Goal: Communication & Community: Answer question/provide support

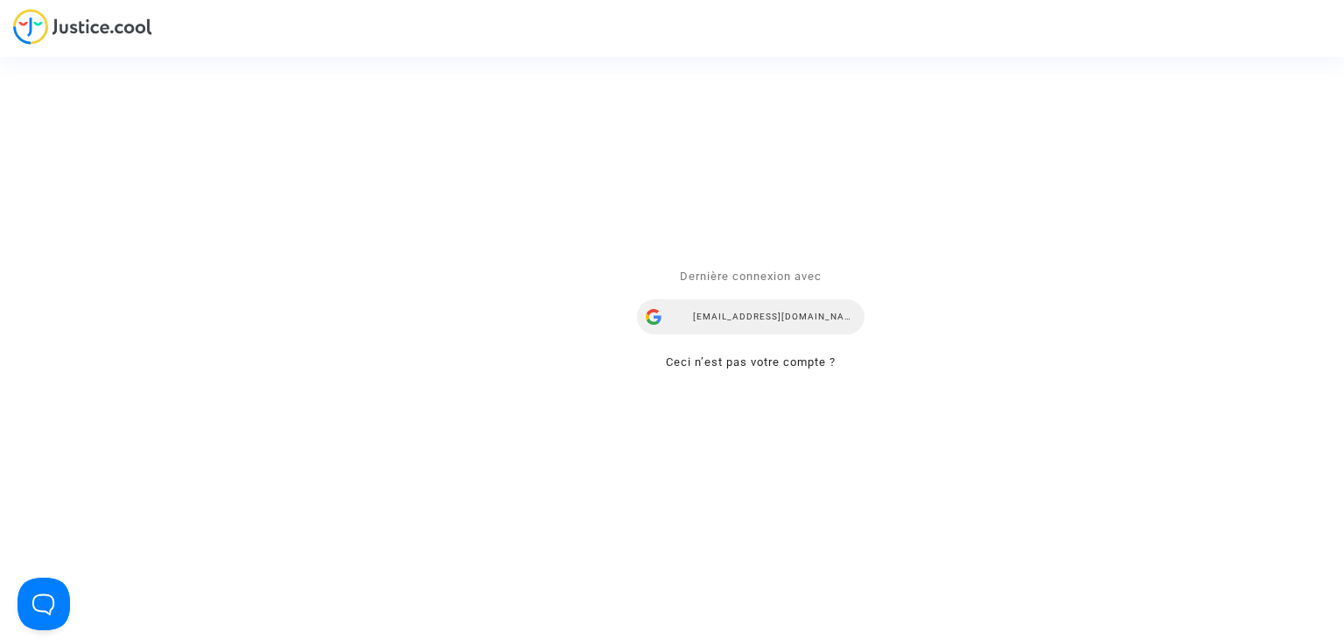
click at [769, 316] on div "mdetastes.avocat@gmail.com" at bounding box center [750, 317] width 227 height 35
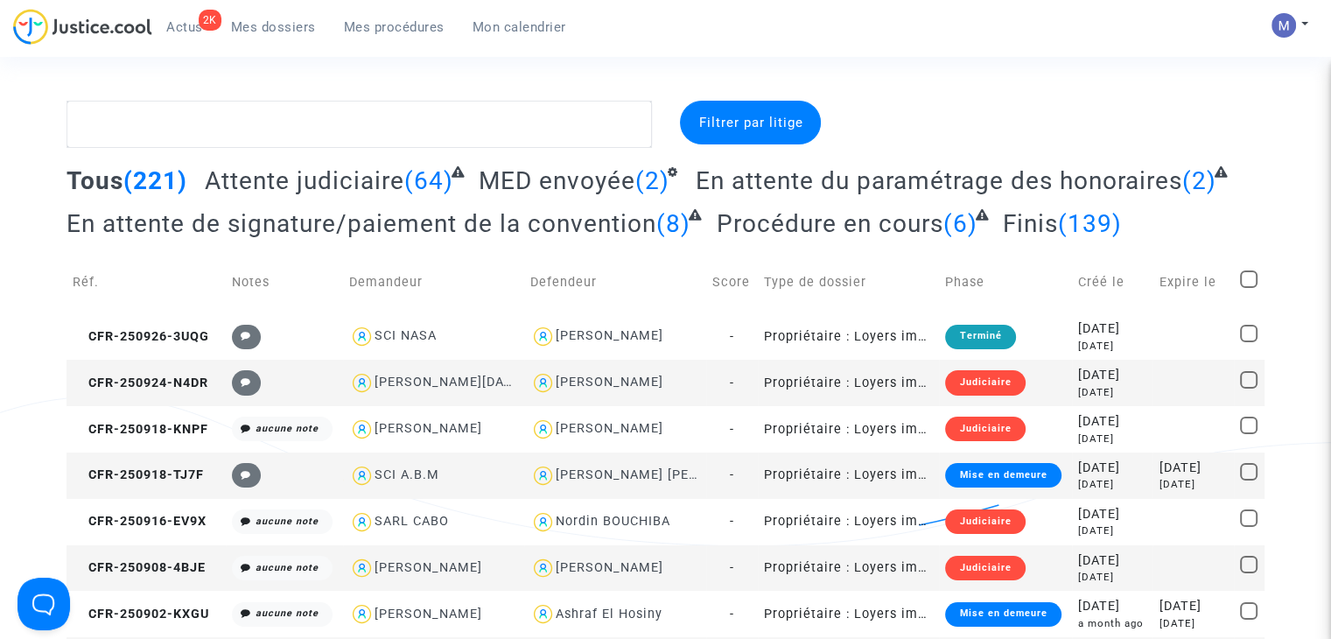
click at [290, 183] on span "Attente judiciaire" at bounding box center [304, 180] width 199 height 29
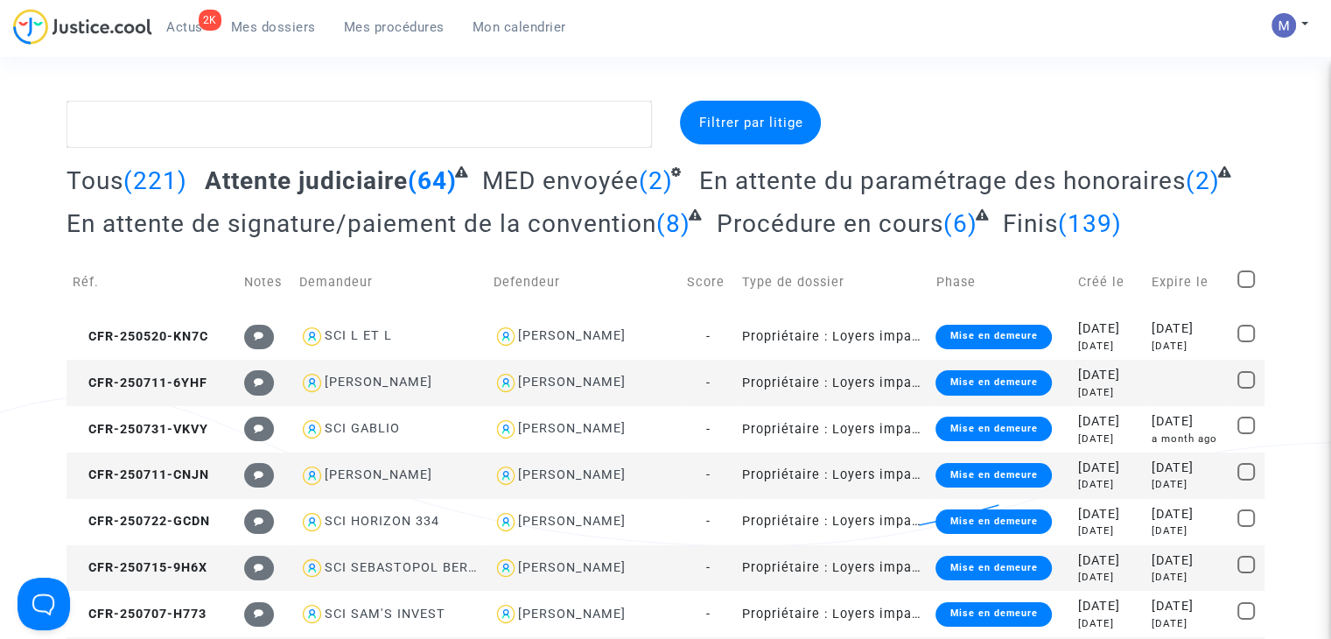
click at [875, 183] on span "En attente du paramétrage des honoraires" at bounding box center [942, 180] width 486 height 29
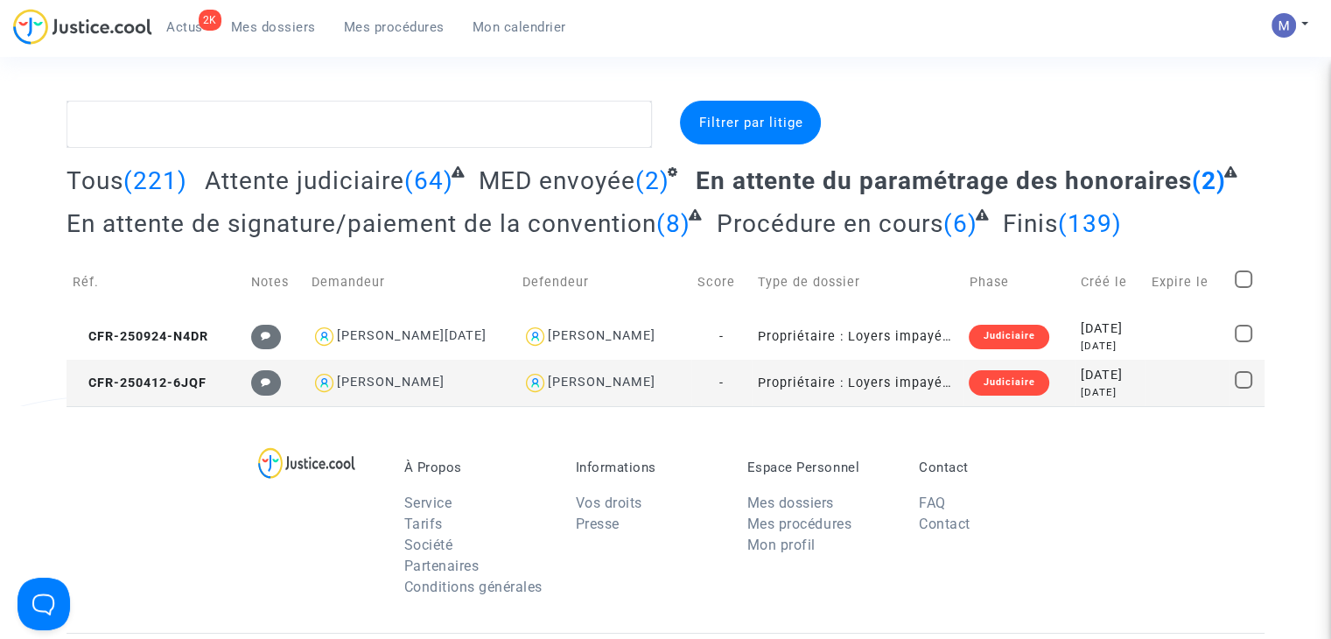
click at [323, 176] on span "Attente judiciaire" at bounding box center [304, 180] width 199 height 29
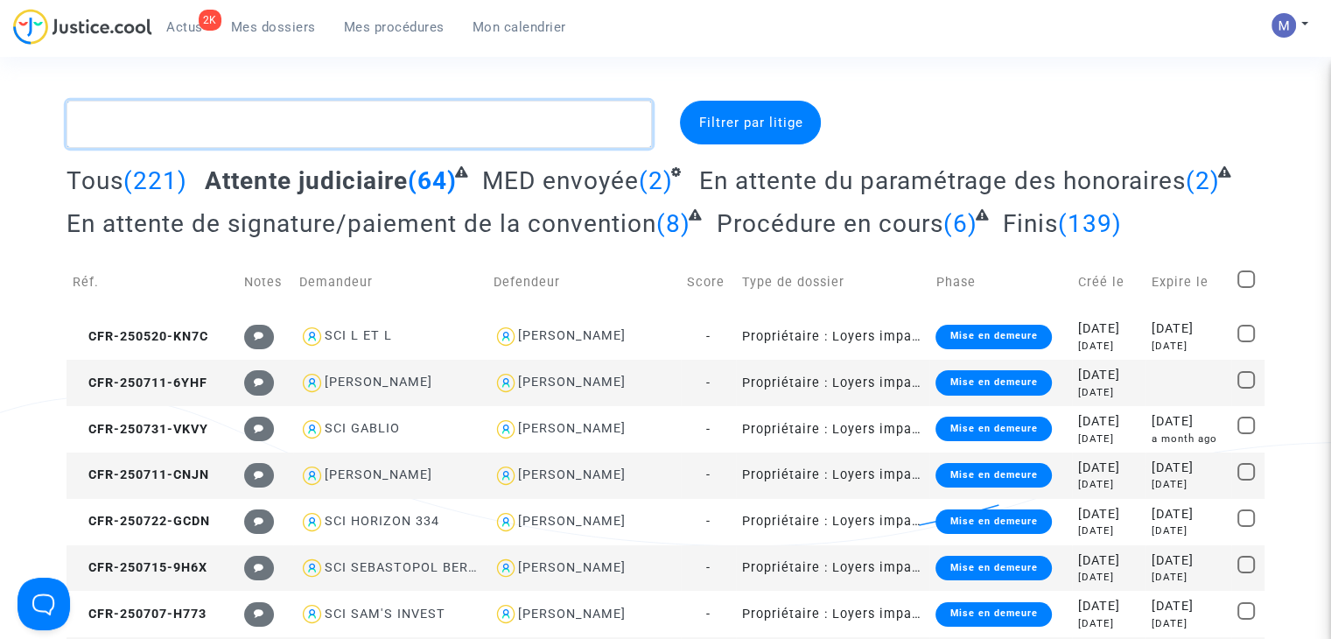
click at [278, 121] on textarea at bounding box center [358, 124] width 585 height 47
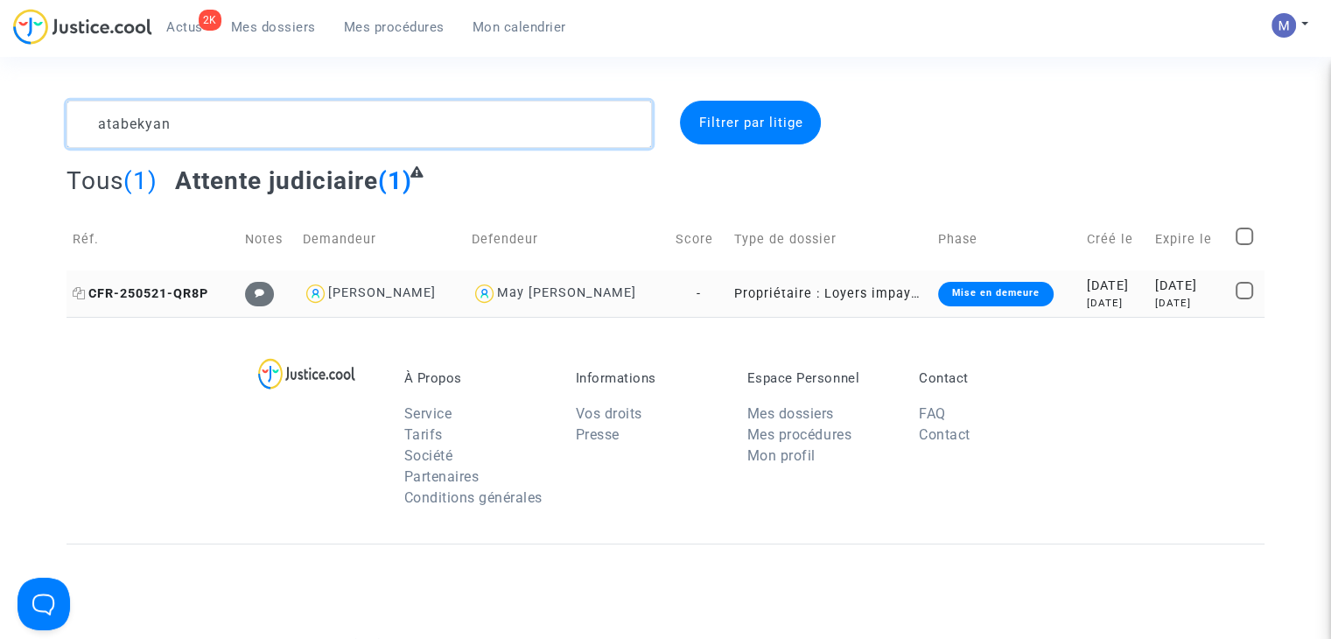
type textarea "atabekyan"
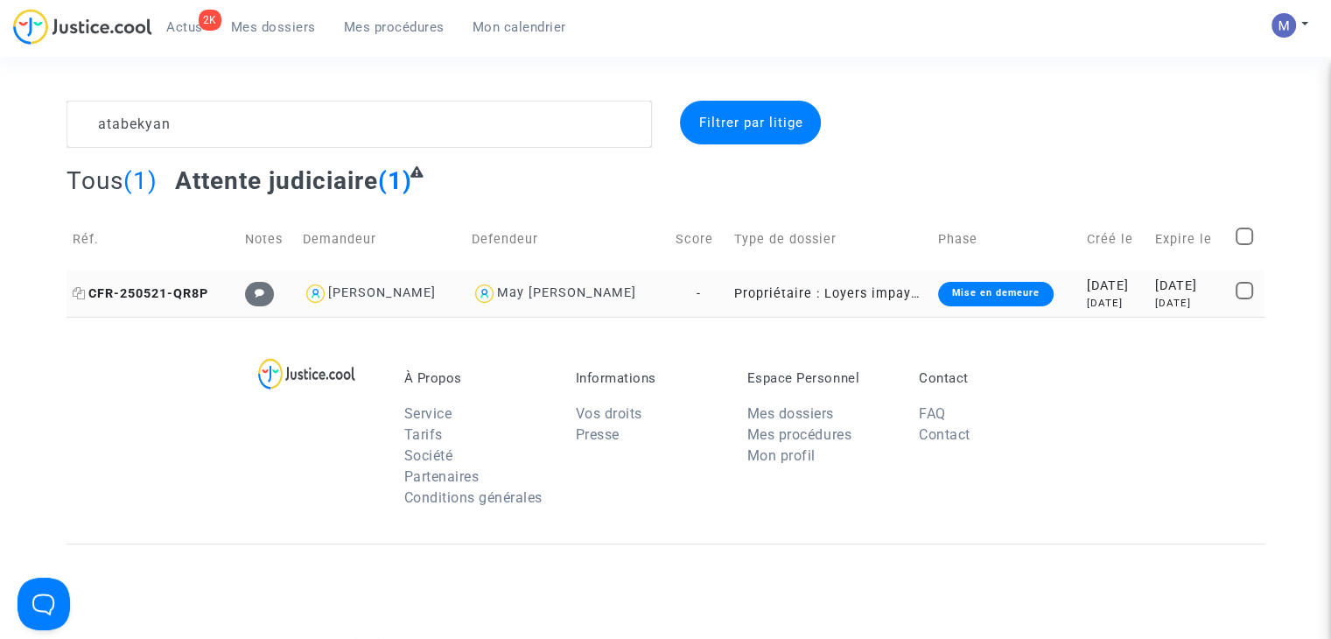
click at [180, 288] on span "CFR-250521-QR8P" at bounding box center [141, 293] width 136 height 15
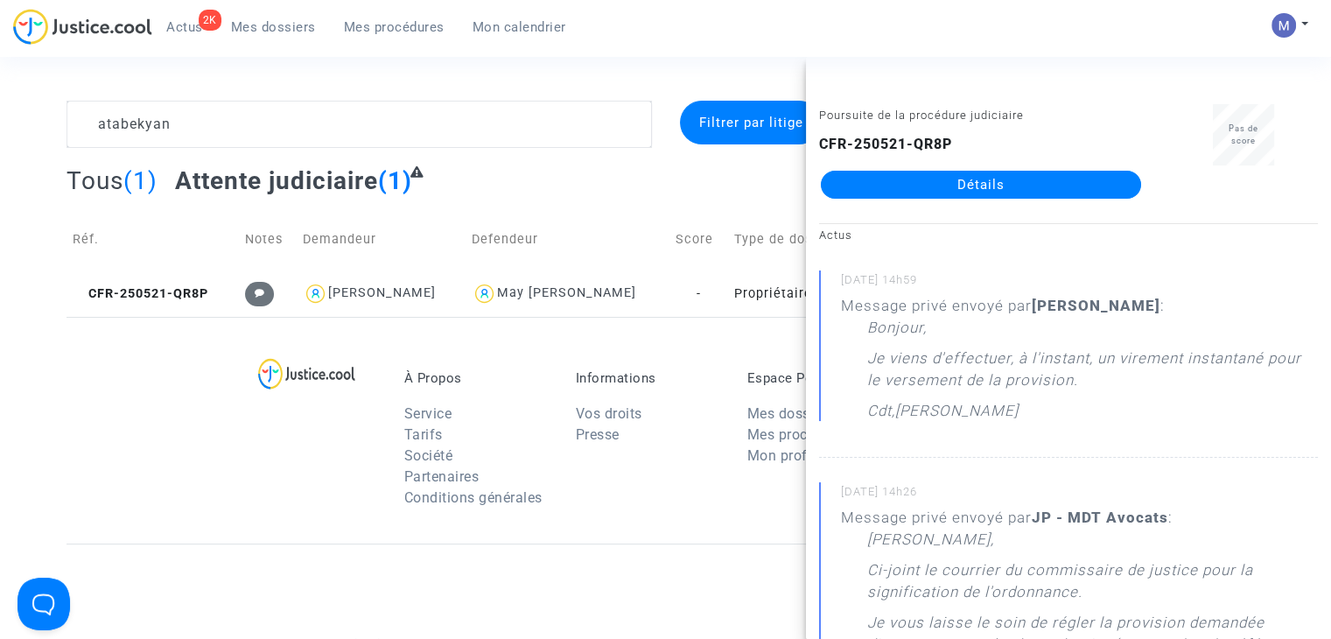
click at [902, 197] on link "Détails" at bounding box center [981, 185] width 320 height 28
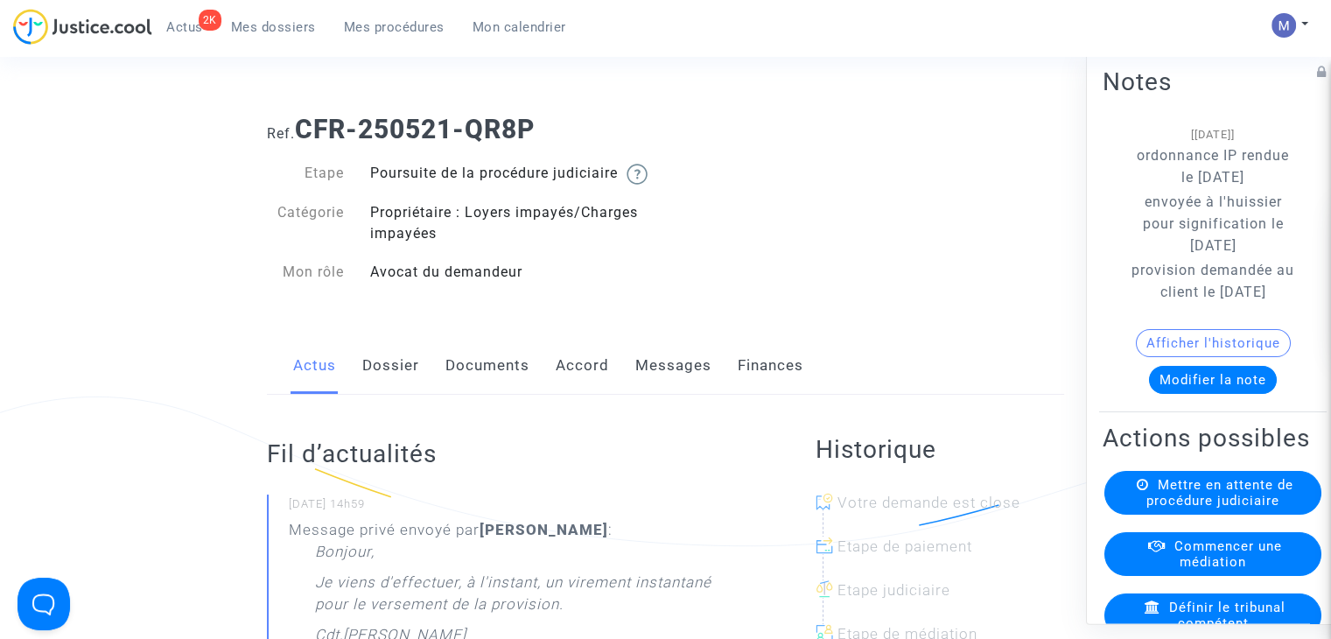
click at [248, 25] on span "Mes dossiers" at bounding box center [273, 27] width 85 height 16
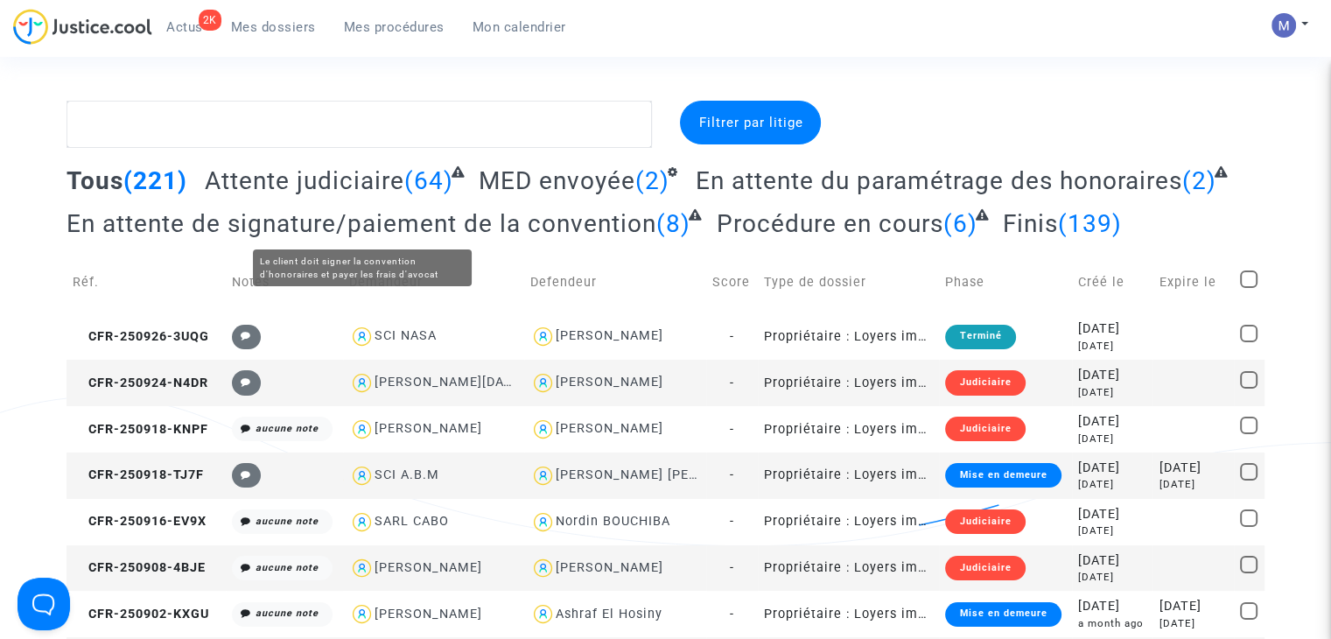
click at [371, 182] on span "Attente judiciaire" at bounding box center [304, 180] width 199 height 29
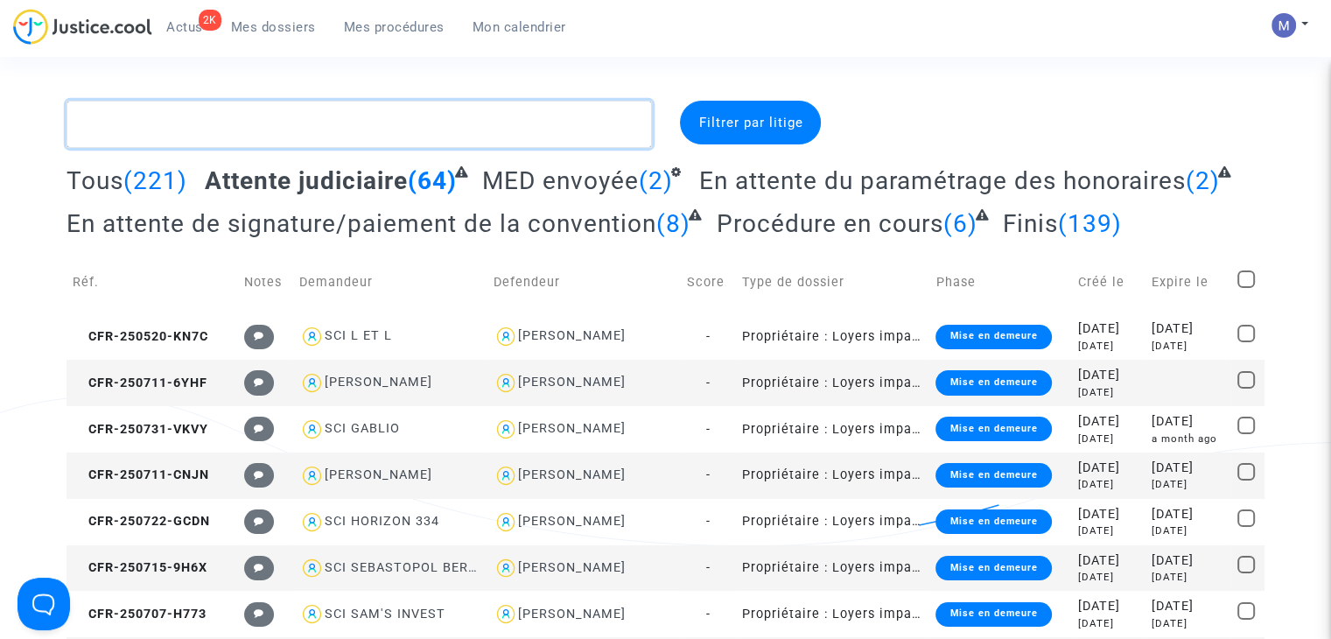
click at [382, 129] on textarea at bounding box center [358, 124] width 585 height 47
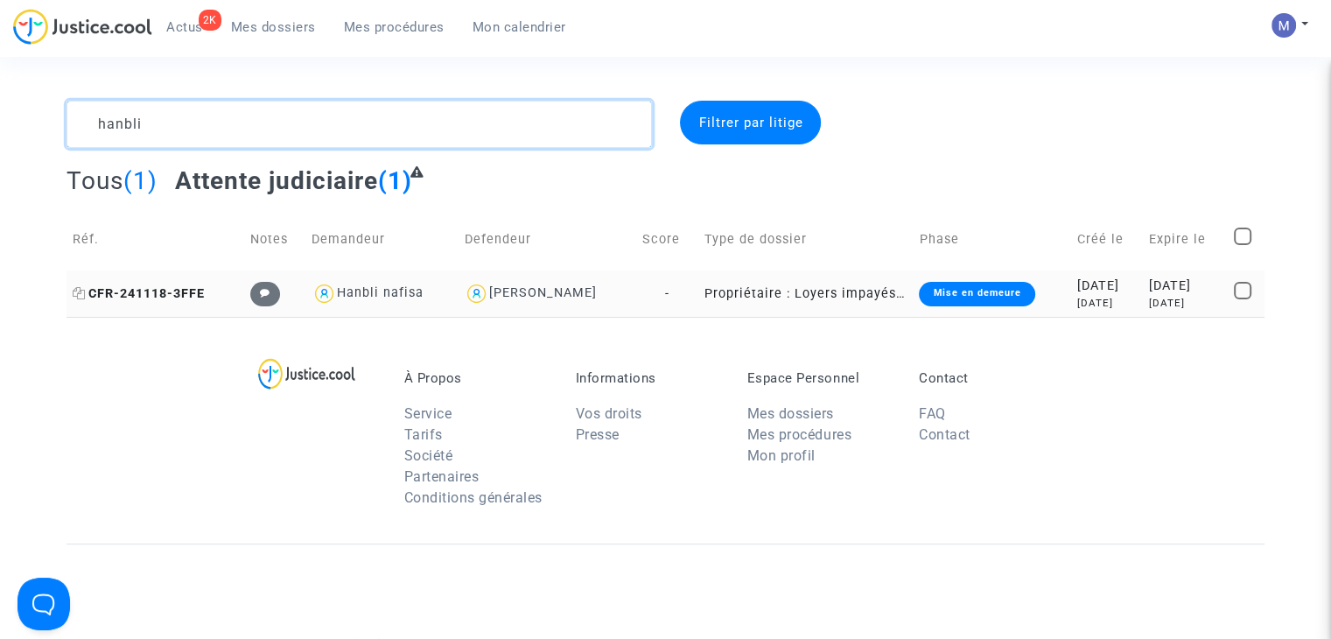
type textarea "hanbli"
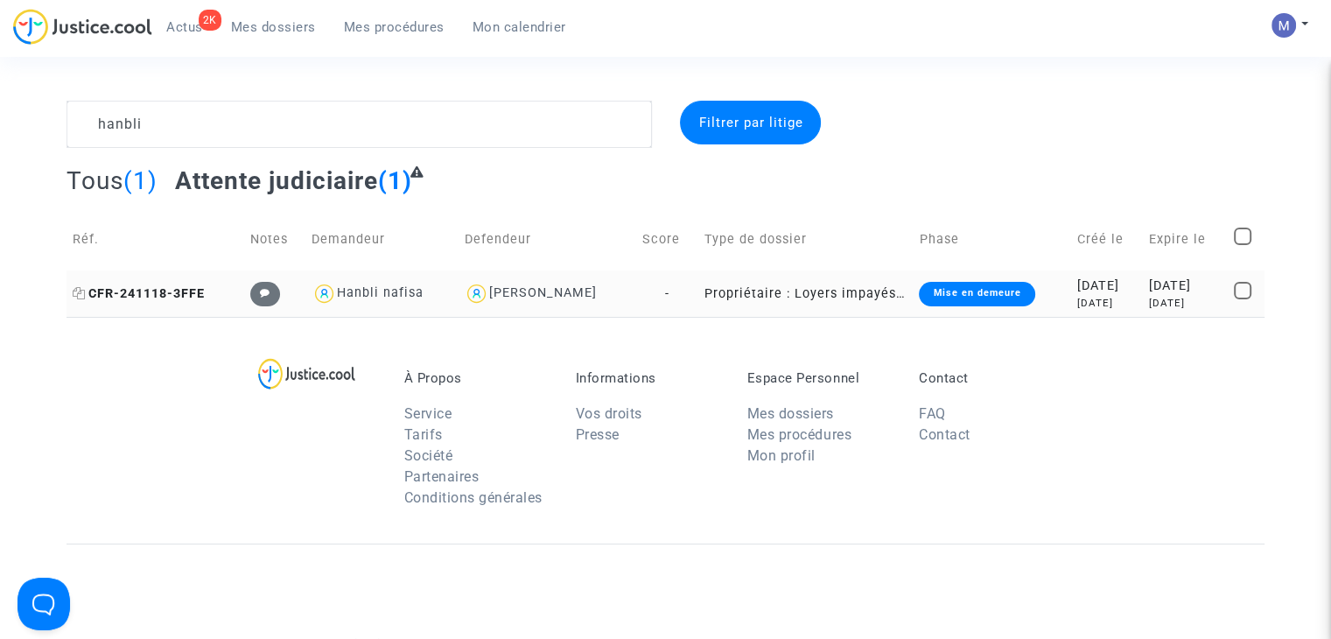
drag, startPoint x: 153, startPoint y: 286, endPoint x: 189, endPoint y: 293, distance: 36.5
click at [154, 287] on span "CFR-241118-3FFE" at bounding box center [139, 293] width 132 height 15
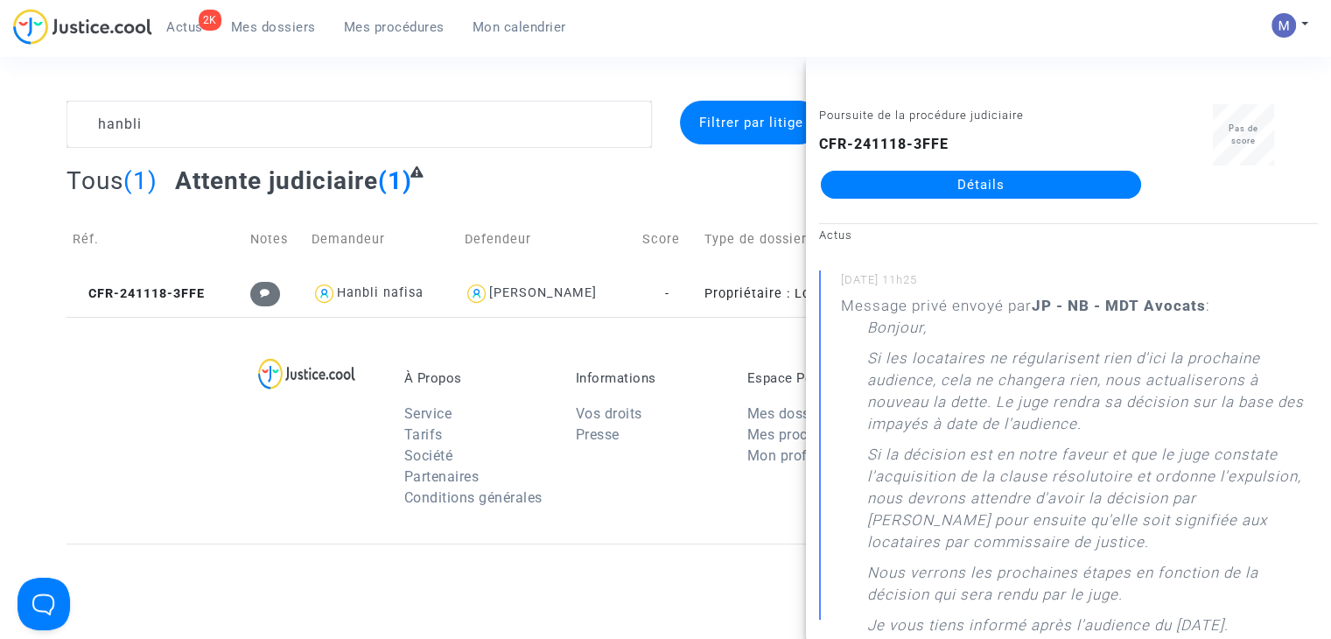
click at [903, 191] on link "Détails" at bounding box center [981, 185] width 320 height 28
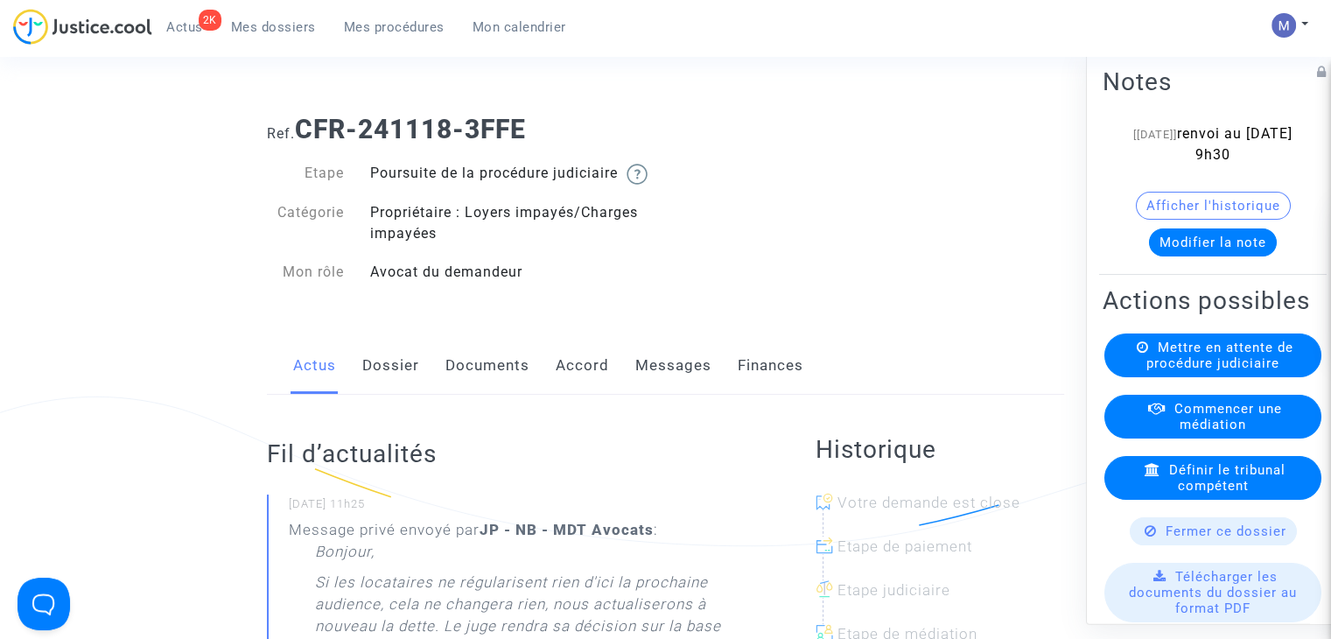
click at [659, 388] on link "Messages" at bounding box center [673, 366] width 76 height 58
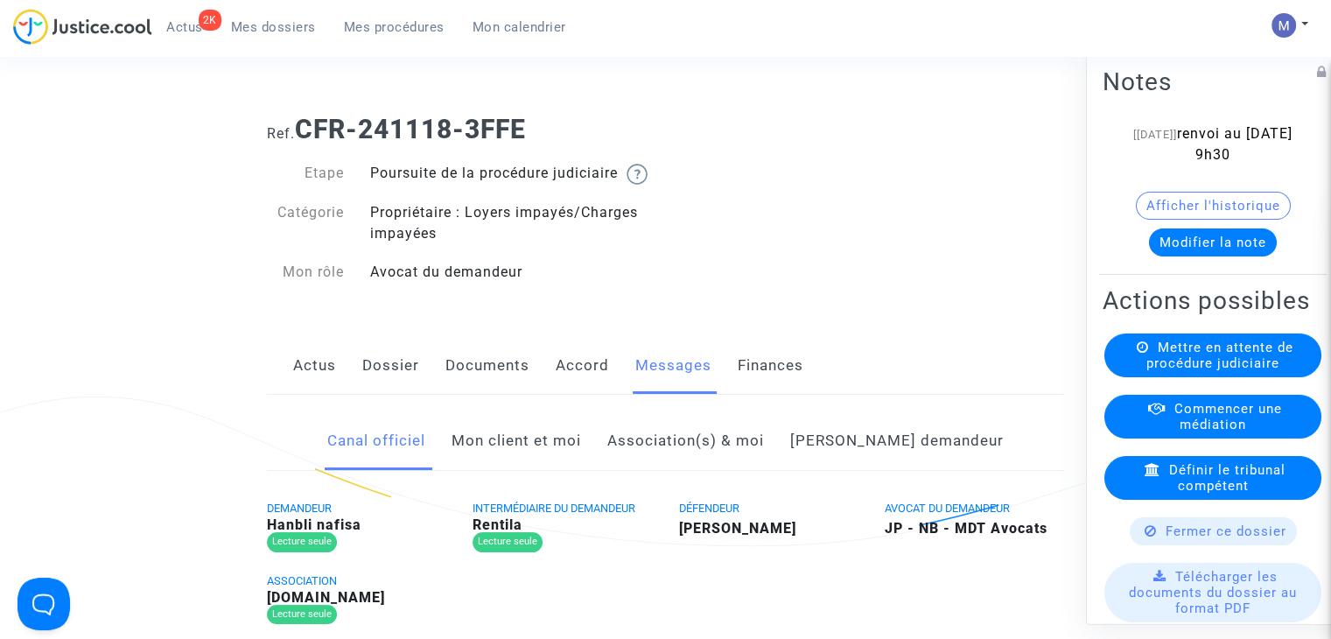
click at [581, 460] on link "Mon client et moi" at bounding box center [515, 441] width 129 height 58
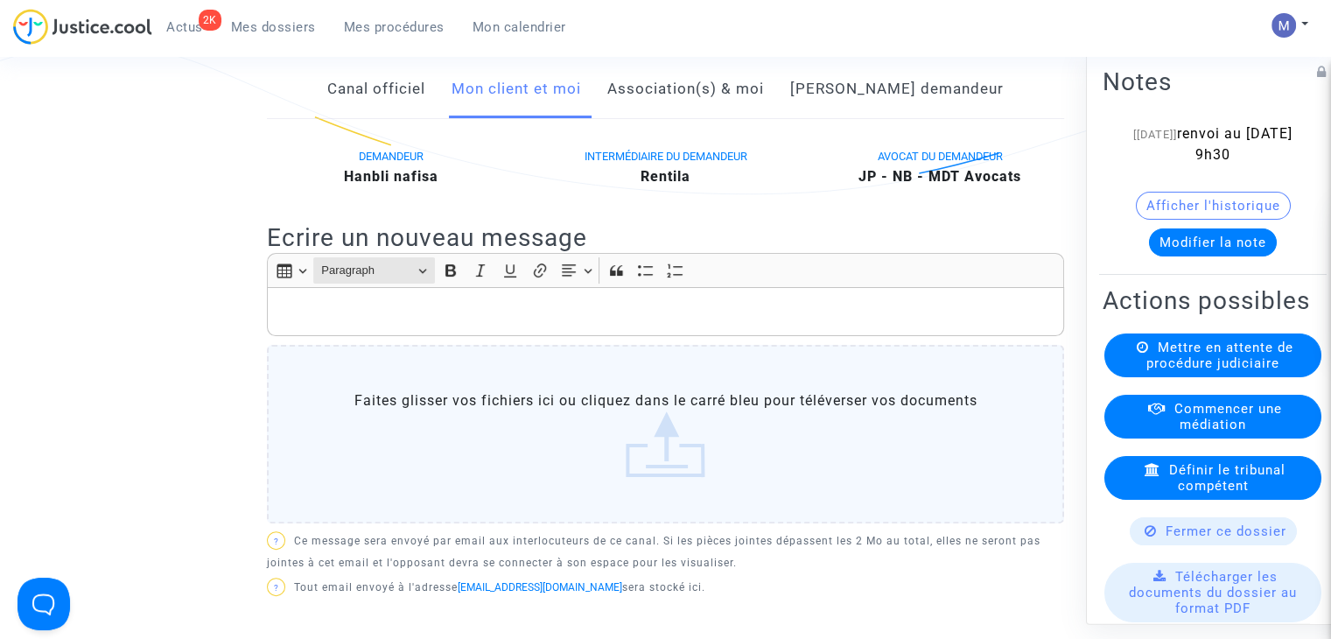
scroll to position [350, 0]
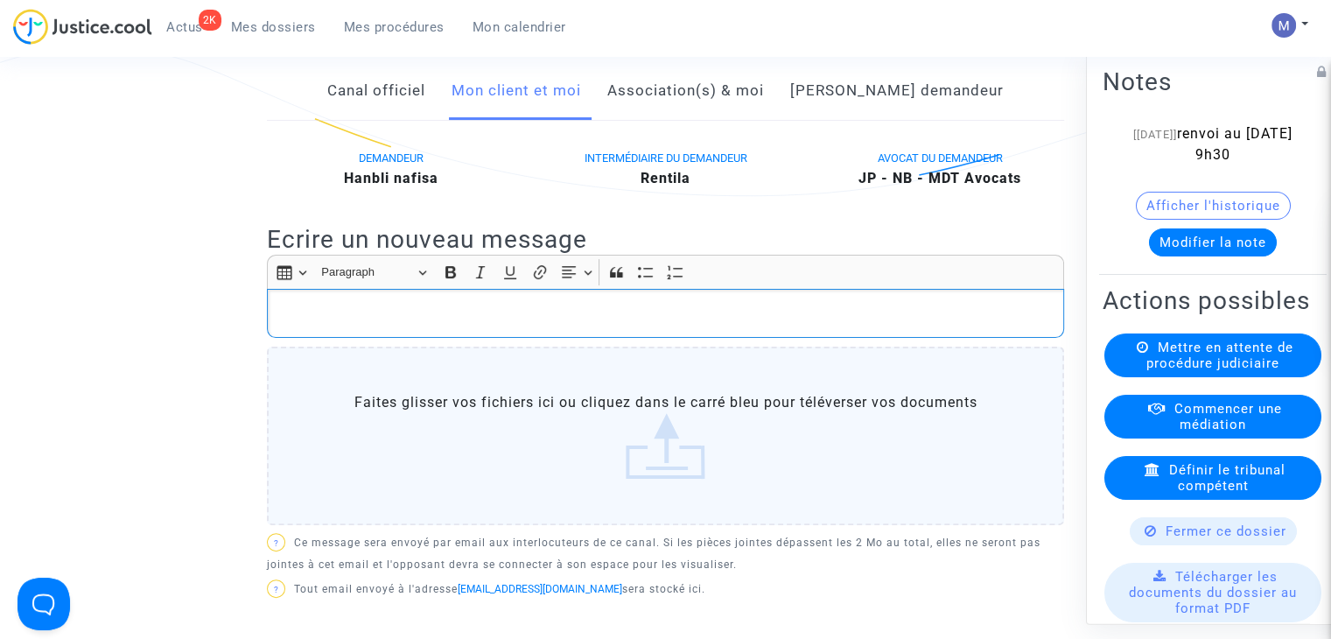
click at [318, 320] on div "Rich Text Editor, main" at bounding box center [665, 313] width 797 height 49
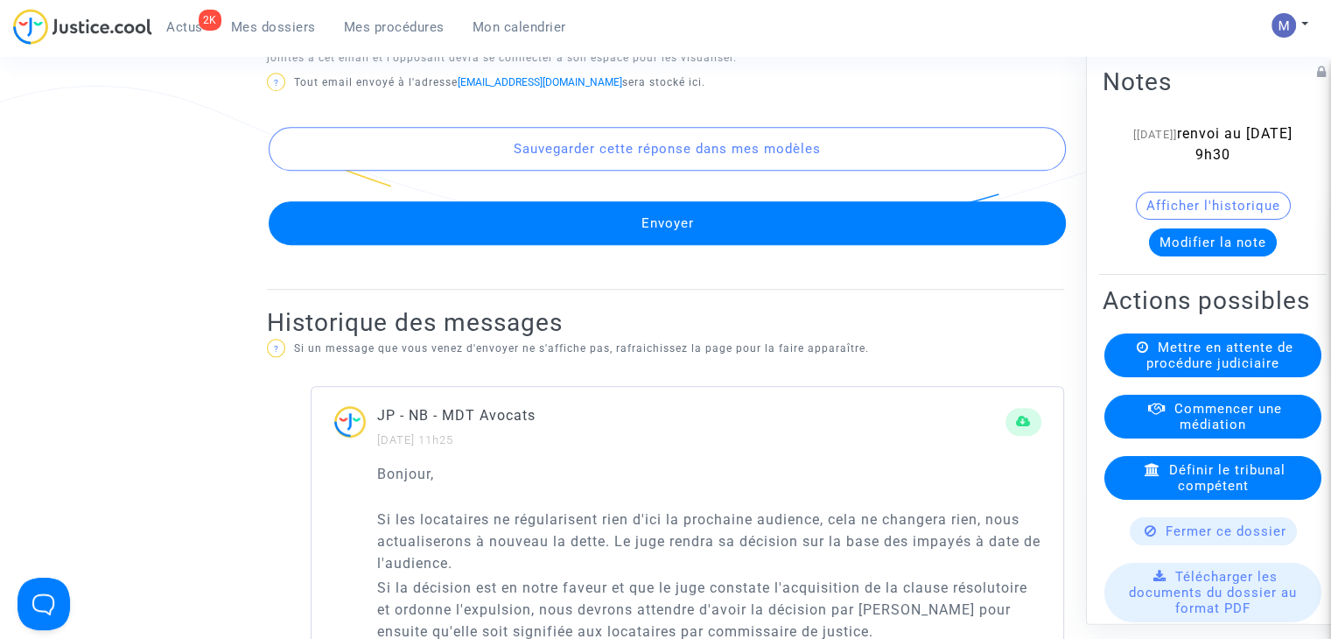
scroll to position [1050, 0]
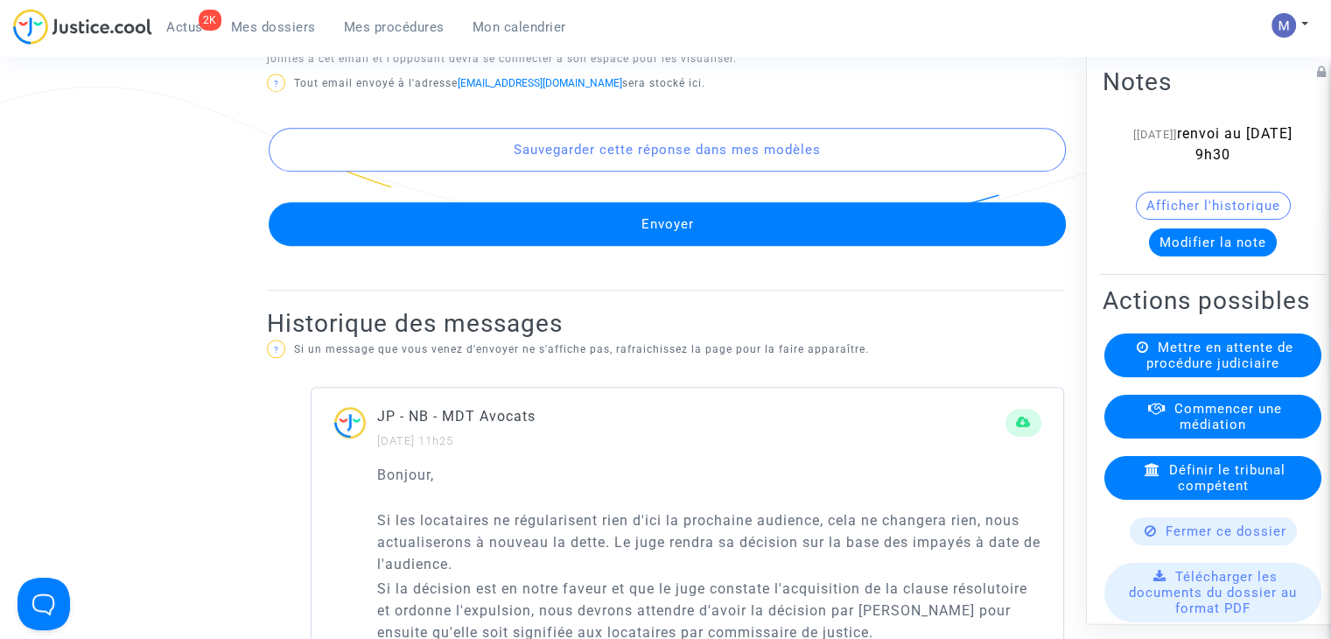
click at [647, 246] on button "Envoyer" at bounding box center [667, 224] width 797 height 44
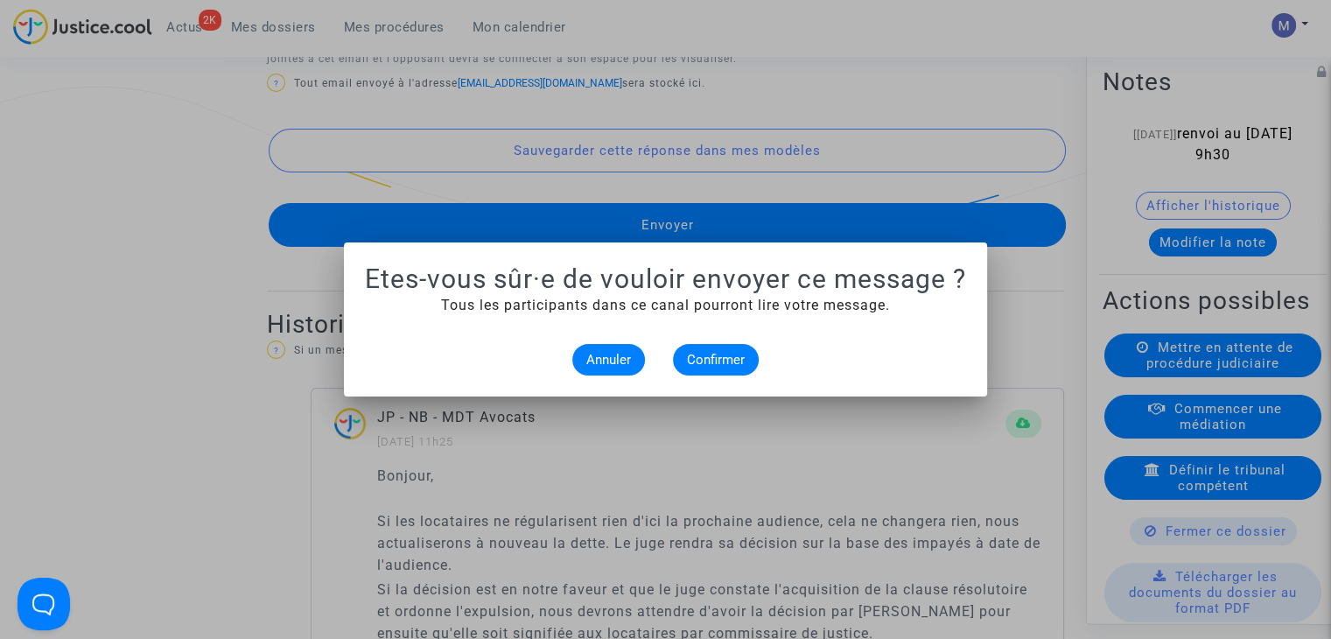
scroll to position [0, 0]
click at [708, 361] on span "Confirmer" at bounding box center [716, 360] width 58 height 16
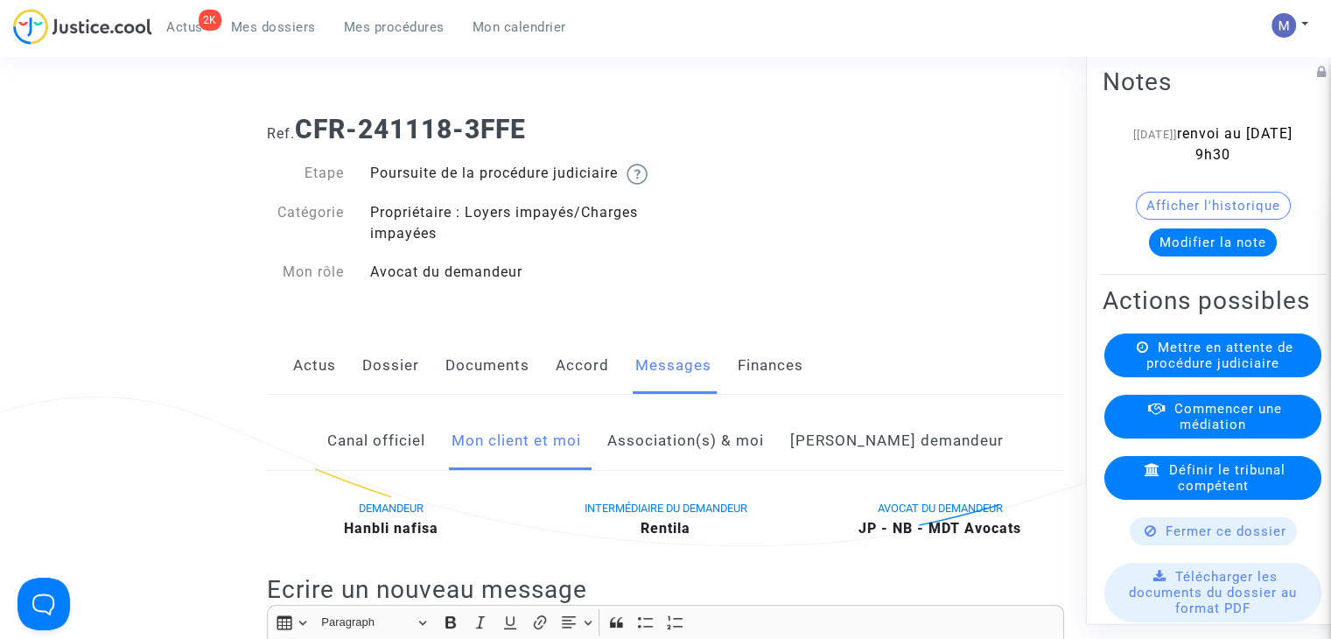
click at [243, 26] on span "Mes dossiers" at bounding box center [273, 27] width 85 height 16
